Goal: Transaction & Acquisition: Purchase product/service

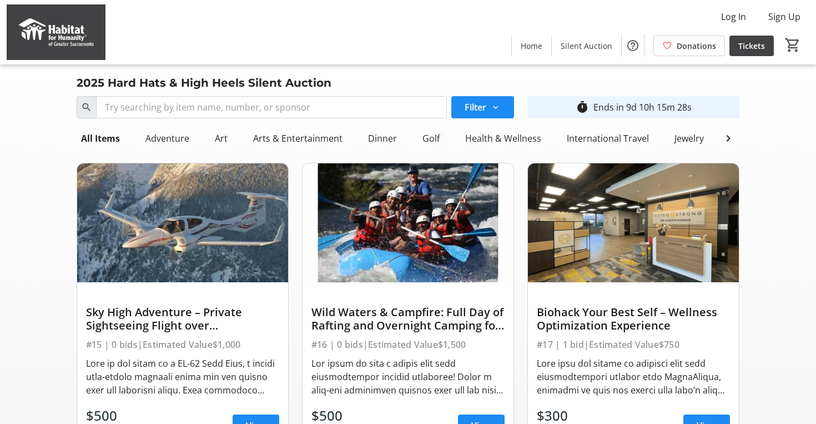
scroll to position [54, 0]
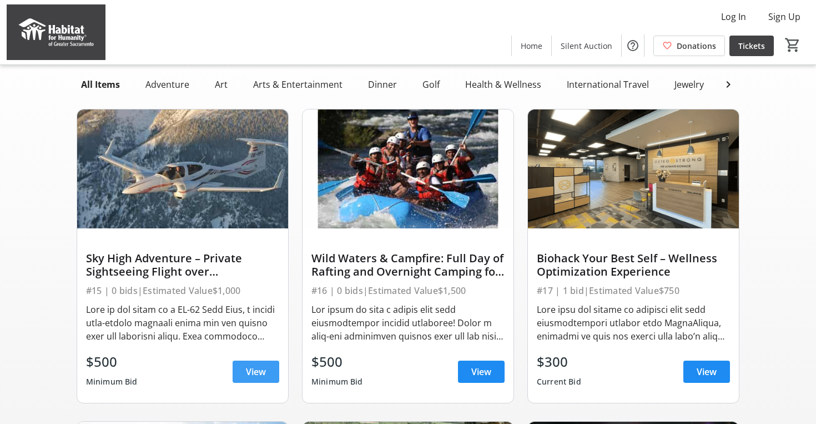
click at [257, 367] on span "View" at bounding box center [256, 371] width 20 height 13
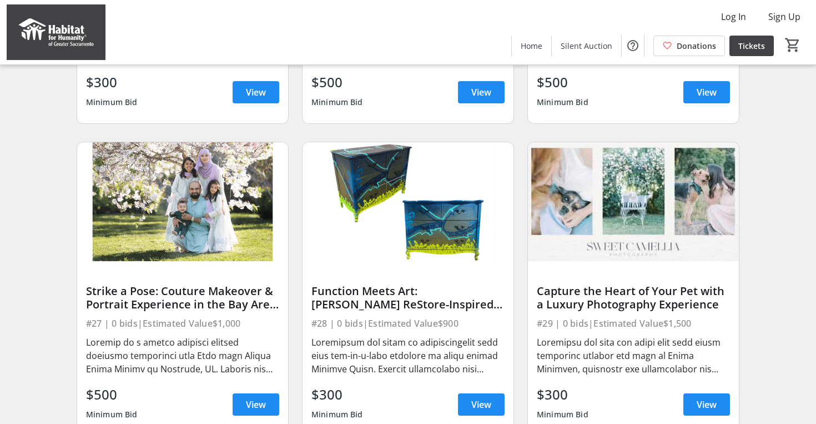
scroll to position [1269, 0]
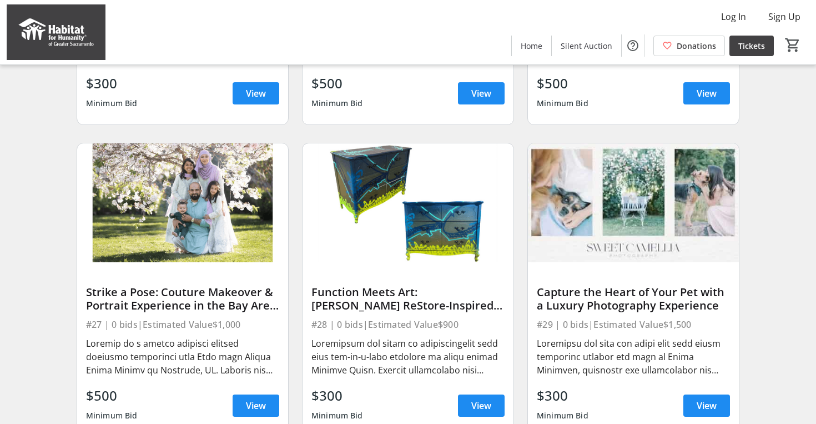
click at [474, 225] on img at bounding box center [408, 202] width 211 height 119
click at [481, 401] on span "View" at bounding box center [481, 405] width 20 height 13
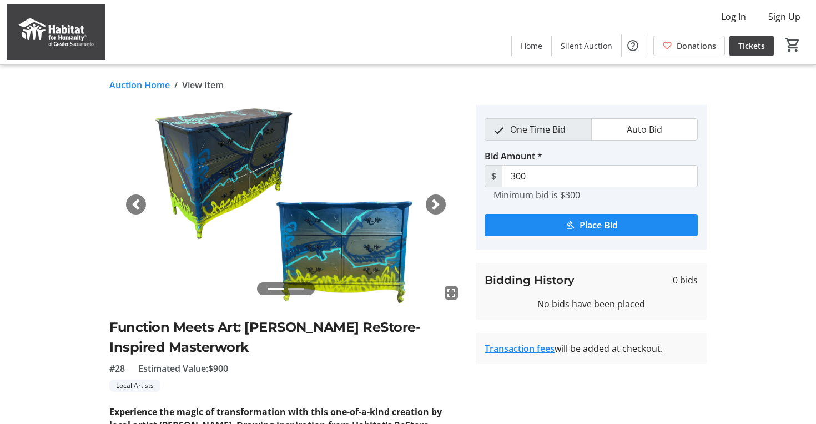
click at [433, 203] on span "button" at bounding box center [435, 204] width 11 height 11
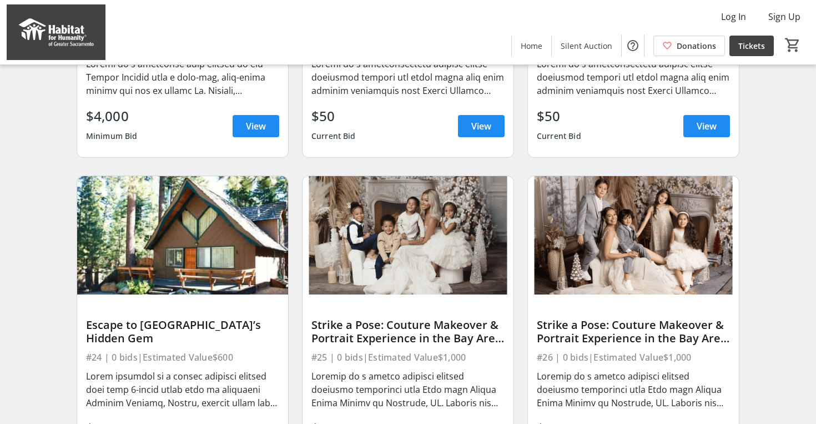
scroll to position [249, 0]
